Goal: Check status

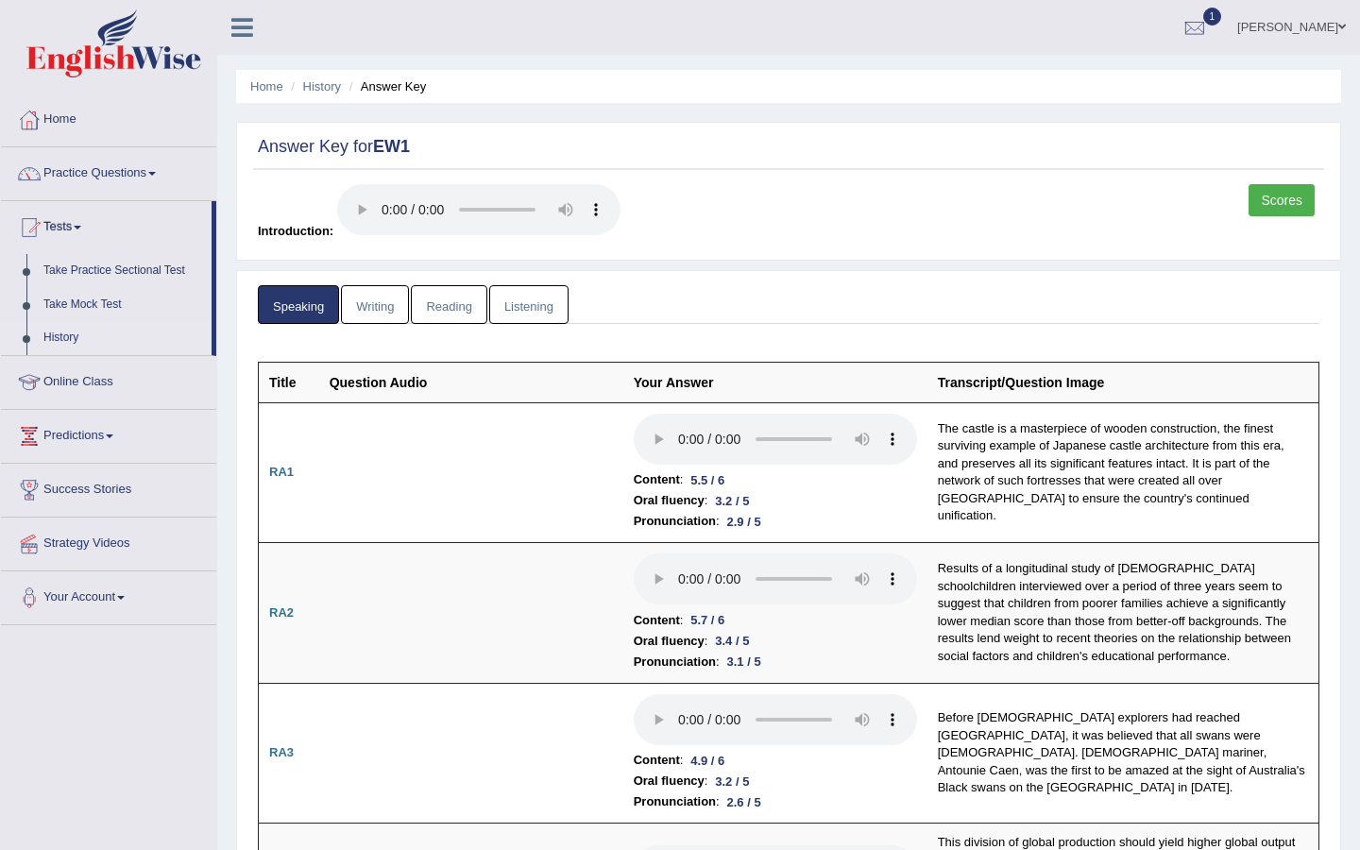
click at [61, 337] on link "History" at bounding box center [123, 338] width 177 height 34
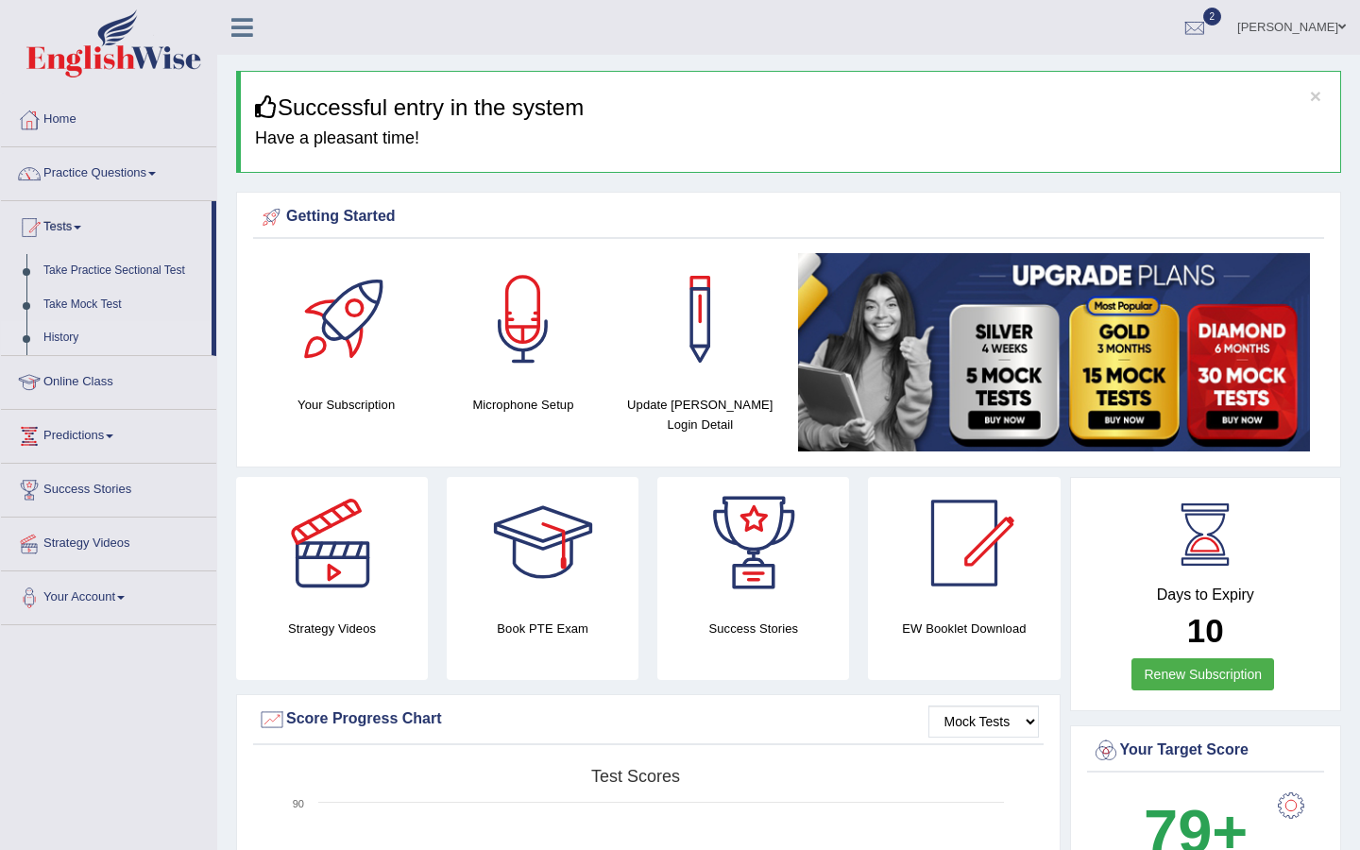
click at [66, 330] on link "History" at bounding box center [123, 338] width 177 height 34
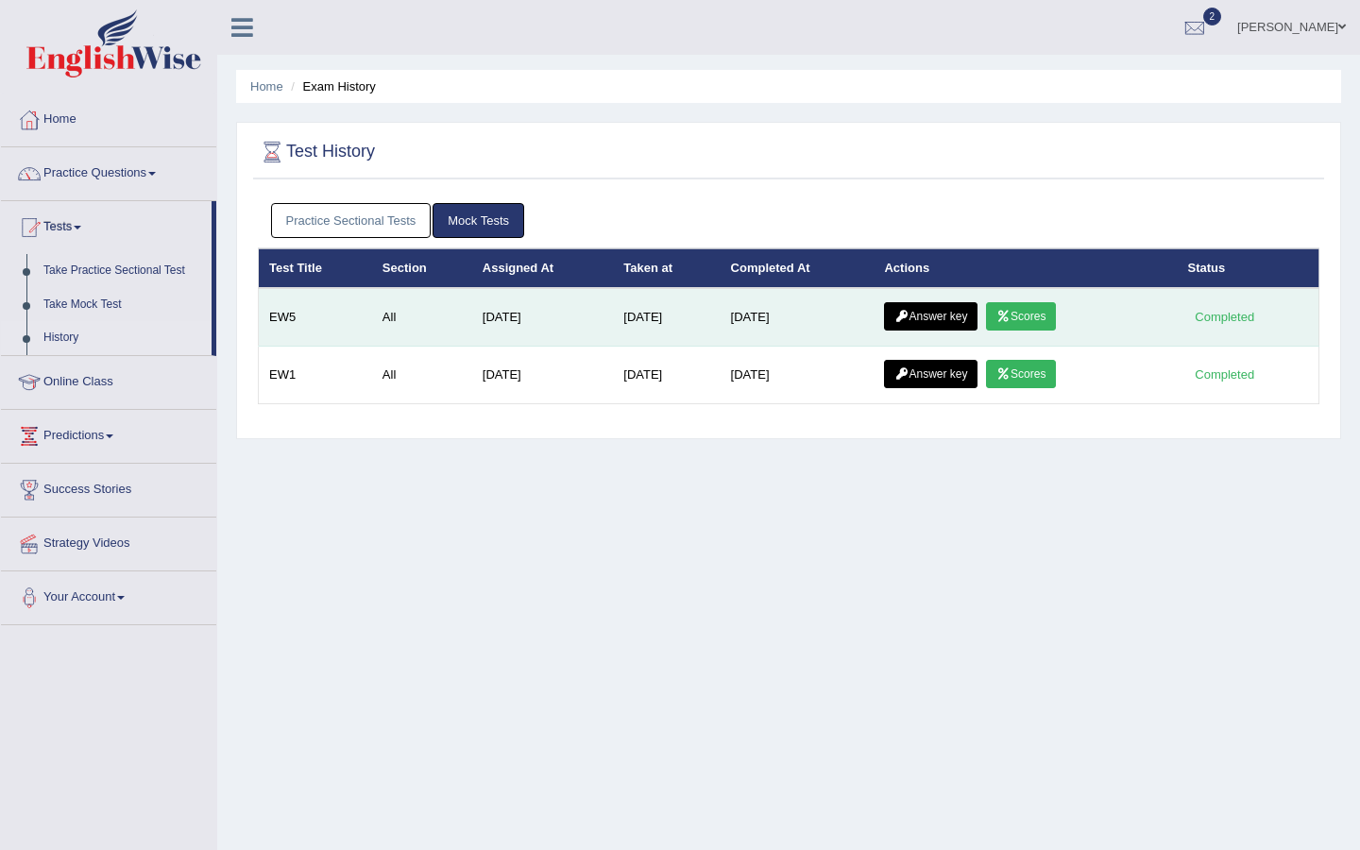
click at [1004, 315] on icon at bounding box center [1003, 316] width 14 height 11
